Goal: Information Seeking & Learning: Learn about a topic

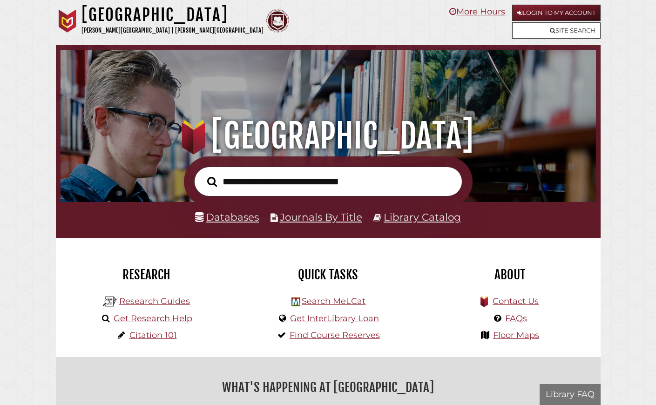
scroll to position [177, 531]
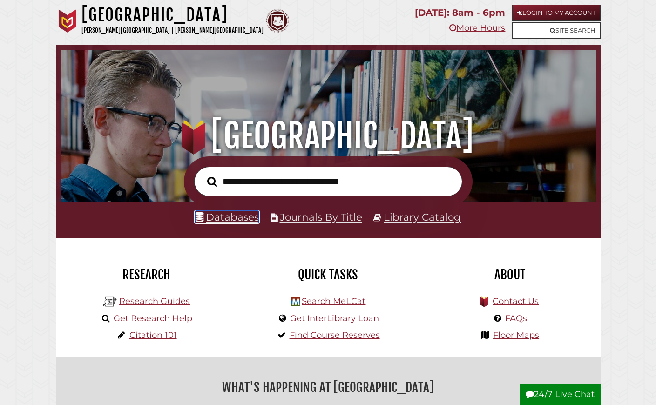
click at [245, 223] on link "Databases" at bounding box center [227, 217] width 64 height 12
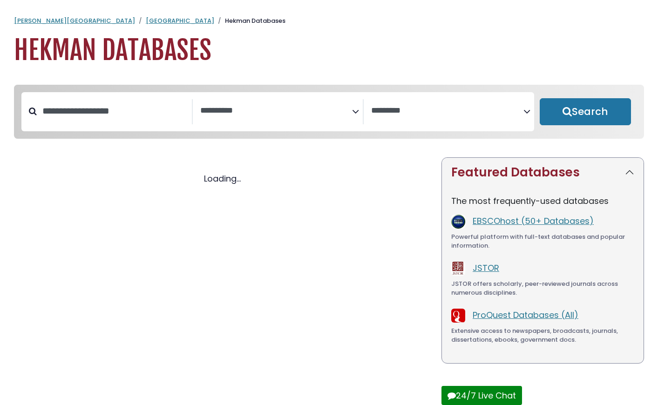
select select "Database Subject Filter"
select select "Database Vendors Filter"
select select "Database Subject Filter"
select select "Database Vendors Filter"
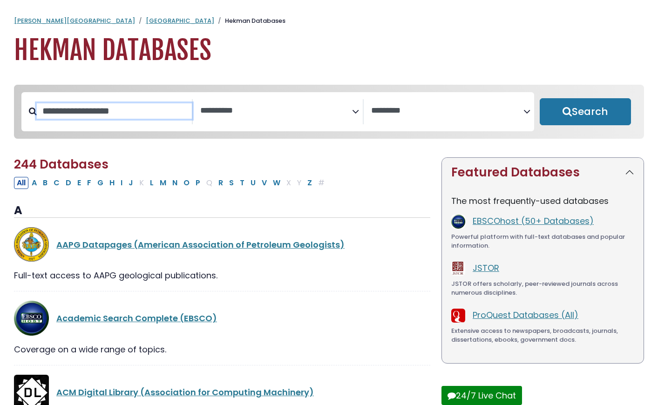
click at [142, 119] on input "Search database by title or keyword" at bounding box center [114, 110] width 155 height 15
type input "**********"
click at [540, 98] on button "Search" at bounding box center [585, 111] width 91 height 27
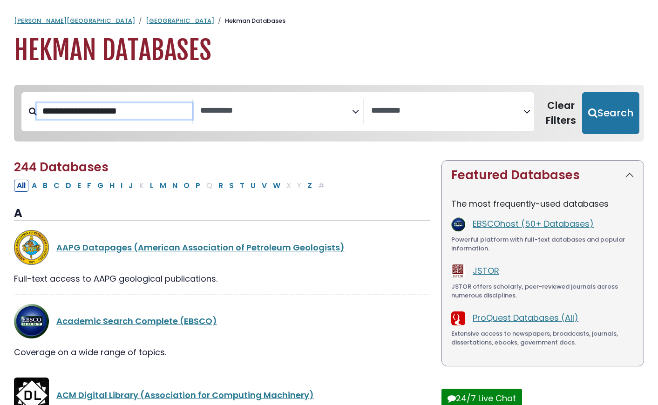
select select "Database Subject Filter"
select select "Database Vendors Filter"
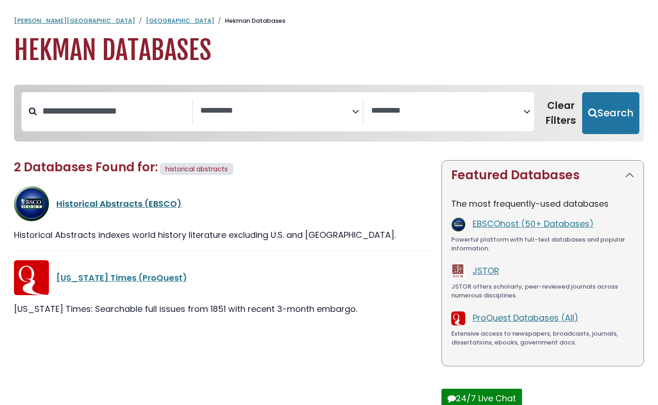
click at [107, 210] on link "Historical Abstracts (EBSCO)" at bounding box center [118, 204] width 125 height 12
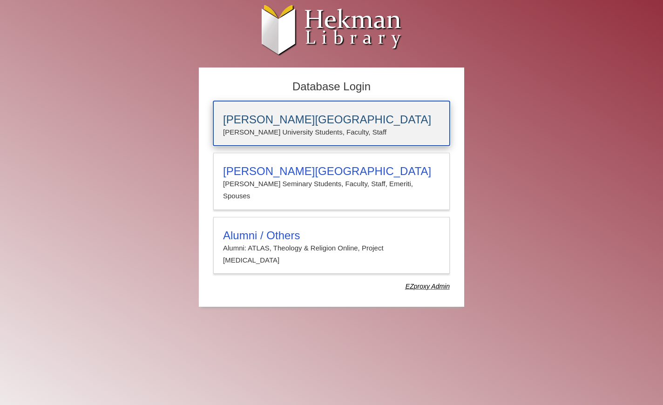
click at [262, 126] on p "Calvin University Students, Faculty, Staff" at bounding box center [331, 132] width 217 height 12
